Goal: Participate in discussion: Engage in conversation with other users on a specific topic

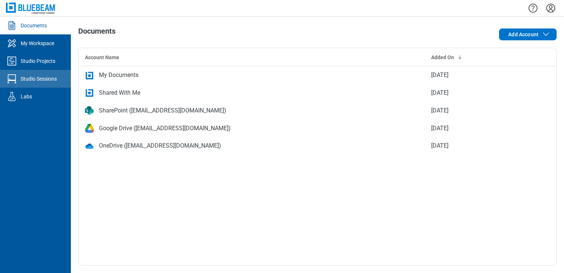
click at [43, 86] on link "Studio Sessions" at bounding box center [35, 79] width 71 height 18
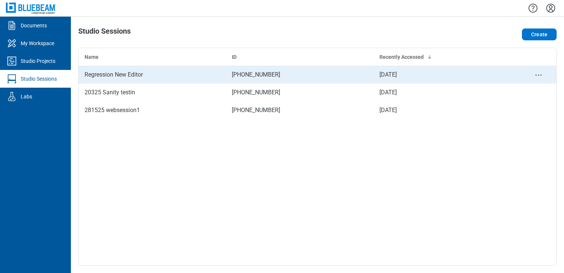
click at [109, 75] on div "Regression New Editor" at bounding box center [153, 74] width 136 height 9
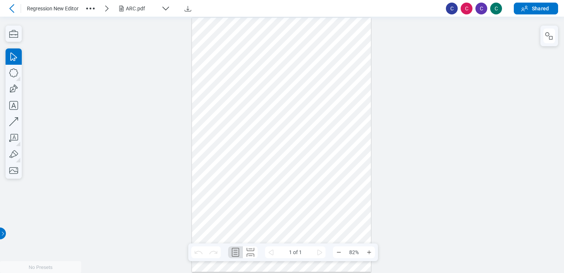
click at [14, 6] on icon at bounding box center [11, 8] width 9 height 9
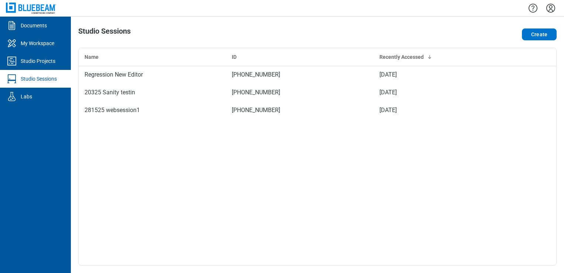
click at [549, 9] on icon "Settings" at bounding box center [551, 8] width 12 height 12
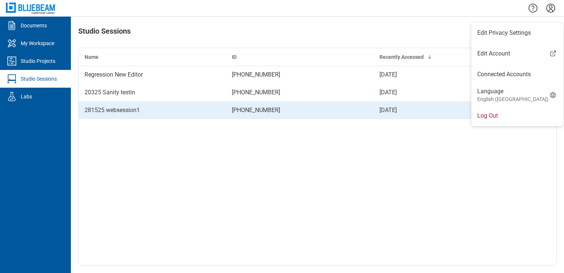
click at [504, 114] on li "Log Out" at bounding box center [518, 115] width 92 height 21
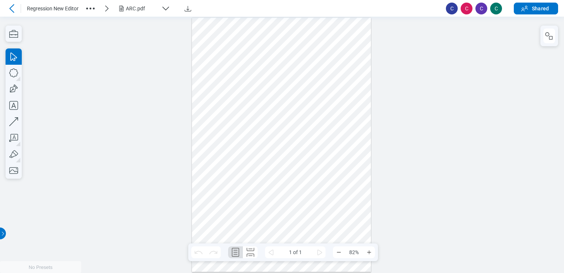
click at [354, 183] on div at bounding box center [282, 145] width 180 height 254
click at [142, 10] on div "ARC.pdf" at bounding box center [142, 8] width 33 height 7
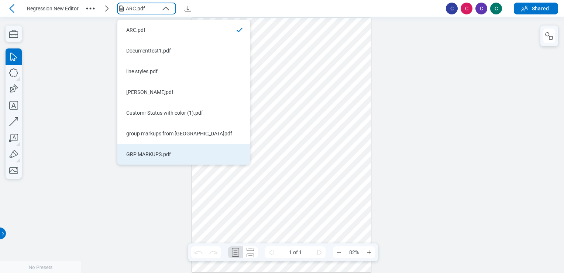
click at [156, 154] on div "GRP MARKUPS.pdf" at bounding box center [179, 153] width 106 height 7
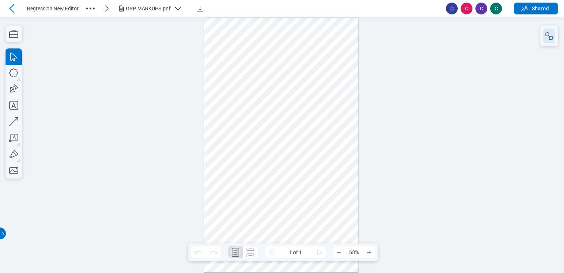
click at [551, 34] on icon "button" at bounding box center [549, 35] width 9 height 9
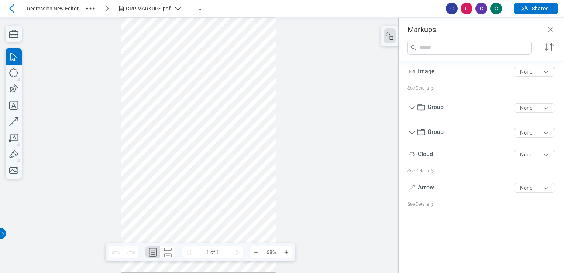
click at [14, 5] on icon at bounding box center [11, 8] width 9 height 9
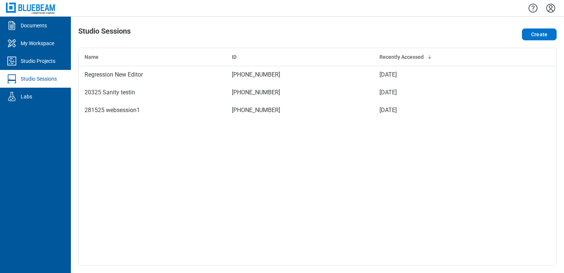
click at [552, 5] on icon "Settings" at bounding box center [551, 8] width 12 height 12
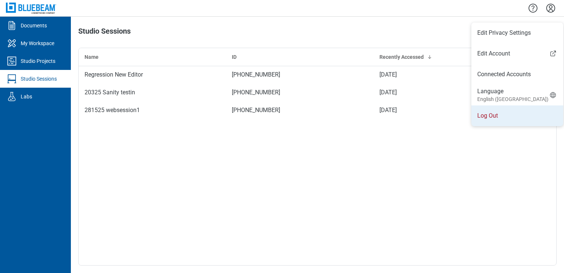
click at [494, 115] on li "Log Out" at bounding box center [518, 115] width 92 height 21
